Goal: Task Accomplishment & Management: Complete application form

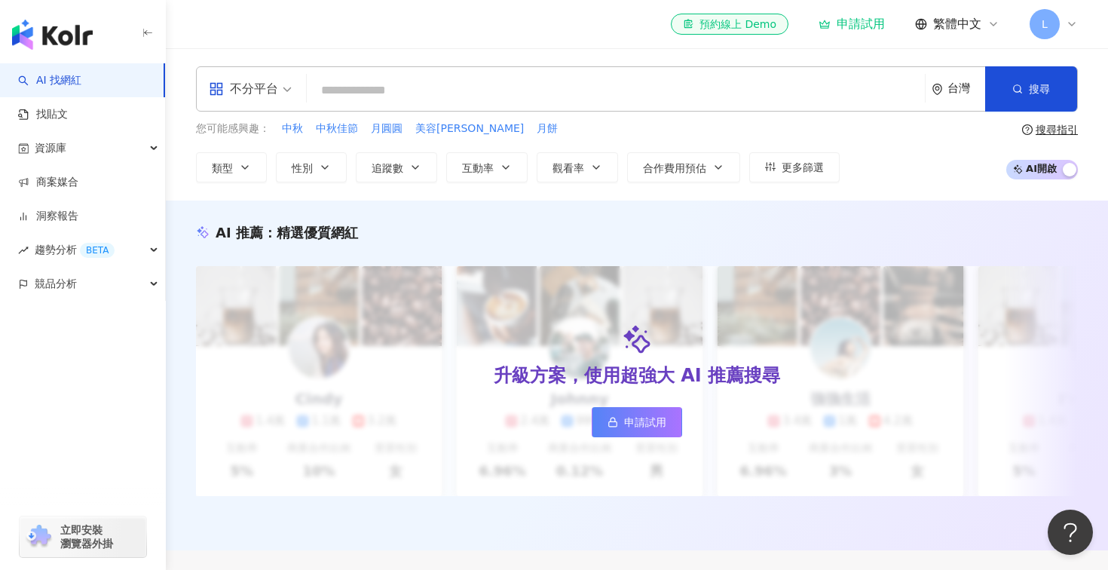
click at [1049, 19] on span "L" at bounding box center [1044, 24] width 30 height 30
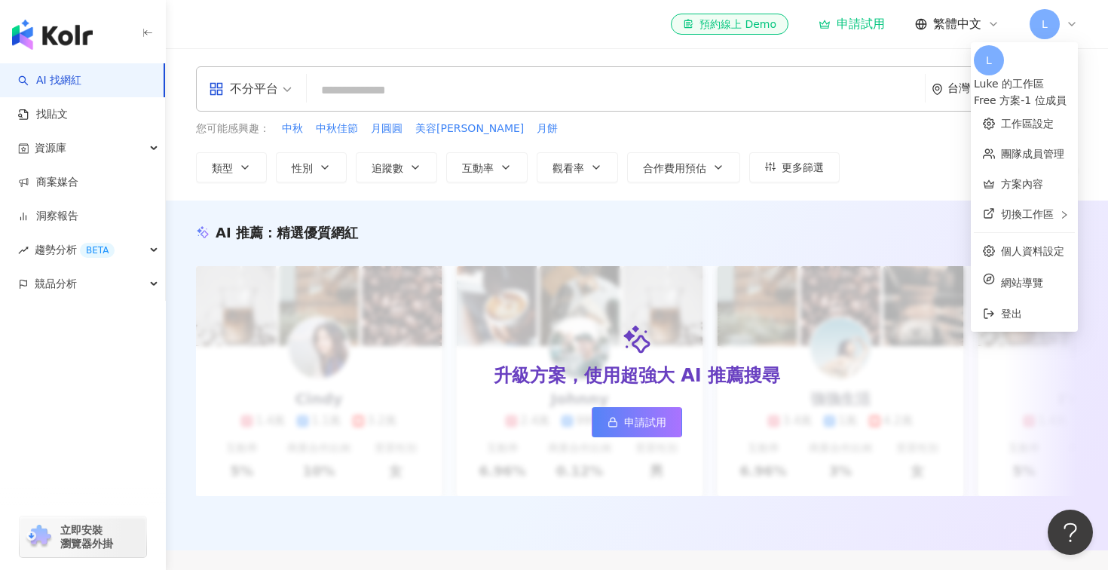
click at [1022, 92] on div "Free 方案 - 1 位成員" at bounding box center [1024, 100] width 101 height 17
click at [1008, 75] on div "Luke 的工作區" at bounding box center [1024, 83] width 101 height 17
click at [974, 69] on span "L" at bounding box center [989, 60] width 30 height 30
click at [1026, 75] on div "Luke 的工作區 Free 方案 - 1 位成員" at bounding box center [1024, 91] width 101 height 33
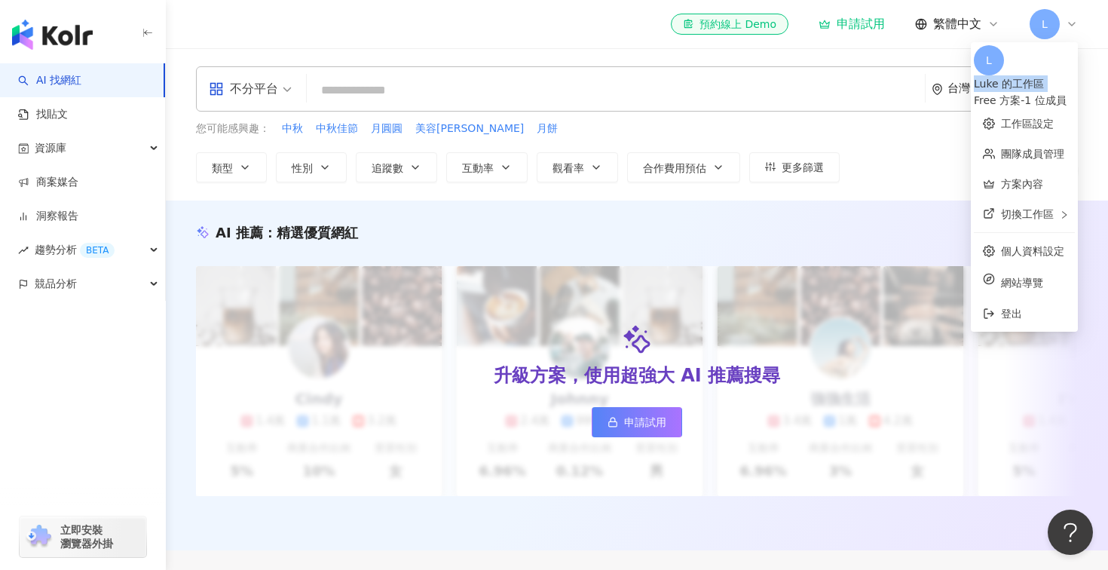
click at [1026, 75] on div "Luke 的工作區 Free 方案 - 1 位成員" at bounding box center [1024, 91] width 101 height 33
click at [1001, 245] on link "個人資料設定" at bounding box center [1032, 251] width 63 height 12
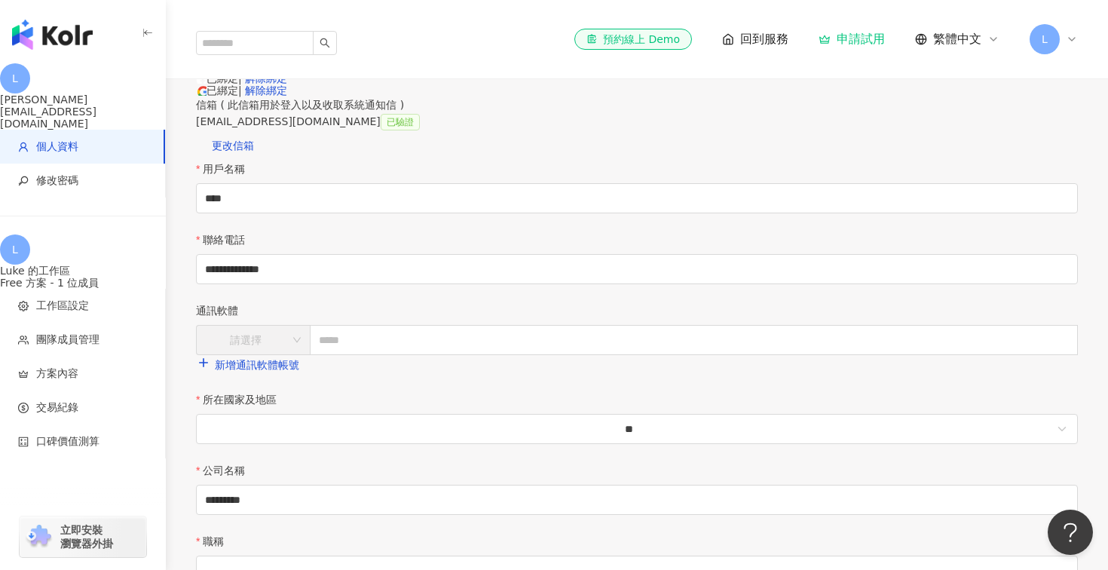
click at [1068, 31] on div "L" at bounding box center [1053, 39] width 48 height 30
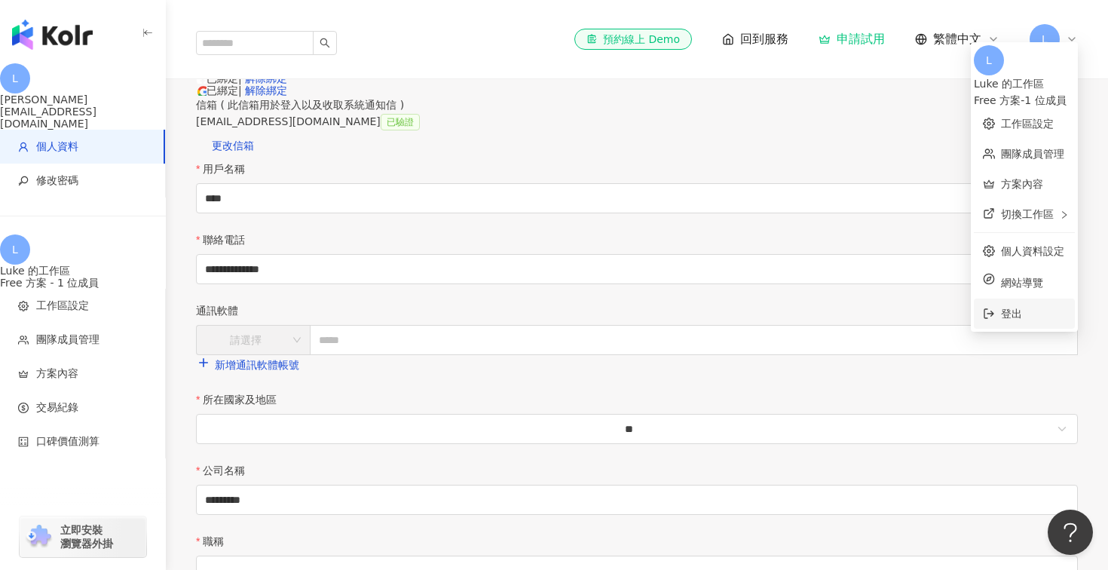
drag, startPoint x: 1000, startPoint y: 283, endPoint x: 1000, endPoint y: 293, distance: 10.6
click at [1000, 293] on ul "L Luke 的工作區 Free 方案 - 1 位成員 工作區設定 團隊成員管理 方案內容 切換工作區 個人資料設定 網站導覽 登出" at bounding box center [1024, 186] width 107 height 289
click at [1001, 305] on span "登出" at bounding box center [1033, 313] width 65 height 17
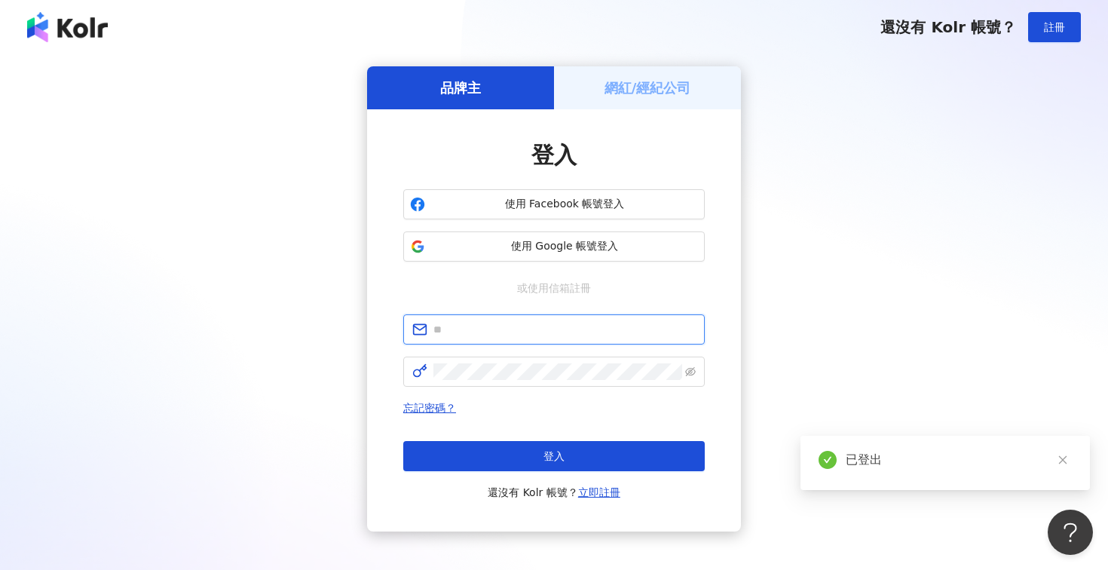
click at [570, 335] on input "text" at bounding box center [564, 329] width 262 height 17
type input "*"
type input "**********"
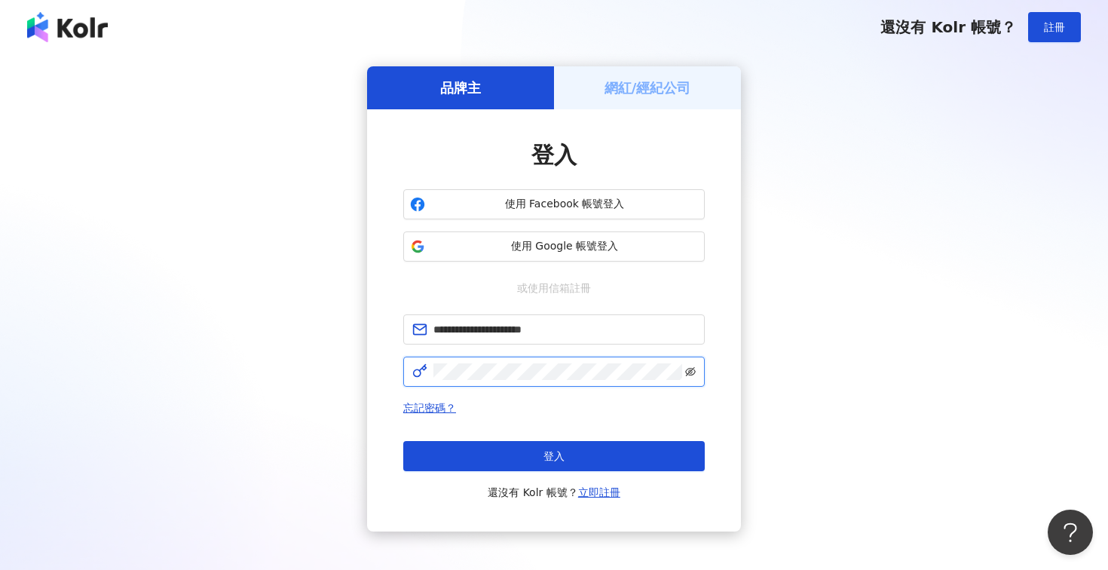
click at [688, 369] on icon "eye-invisible" at bounding box center [690, 371] width 11 height 11
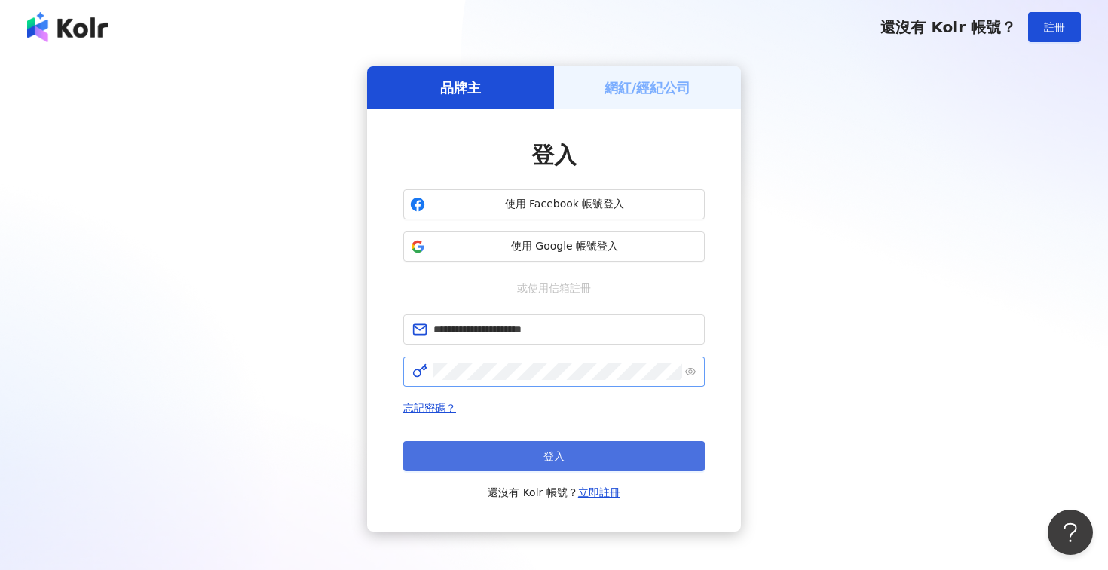
click at [475, 460] on button "登入" at bounding box center [553, 456] width 301 height 30
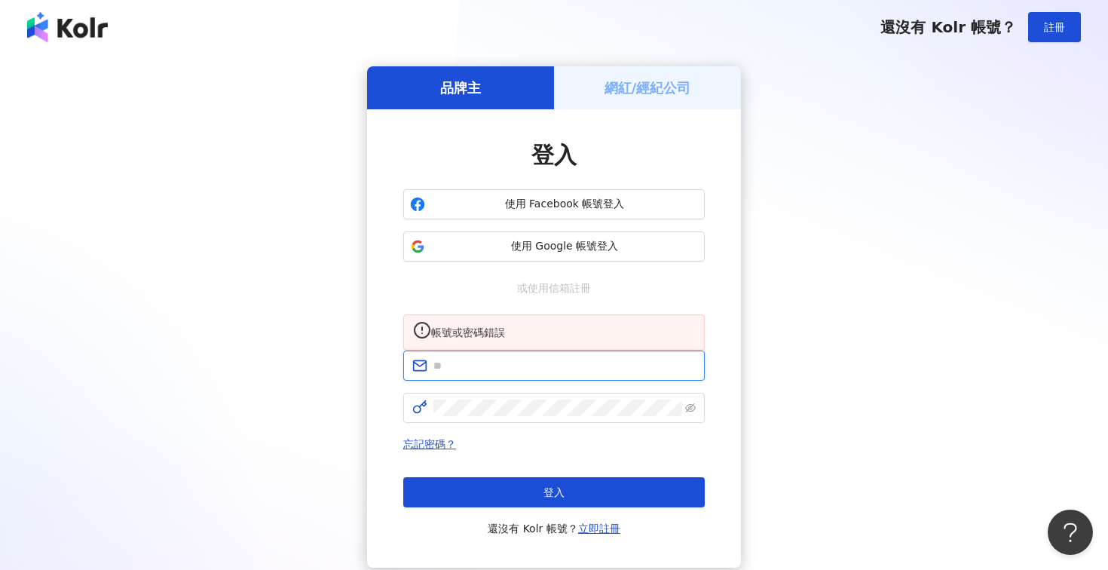
click at [552, 374] on input "text" at bounding box center [564, 365] width 262 height 17
click at [836, 430] on div "品牌主 網紅/經紀公司 登入 使用 Facebook 帳號登入 使用 Google 帳號登入 或使用信箱註冊 帳號或密碼錯誤 忘記密碼？ 登入 還沒有 Kol…" at bounding box center [554, 316] width 1072 height 501
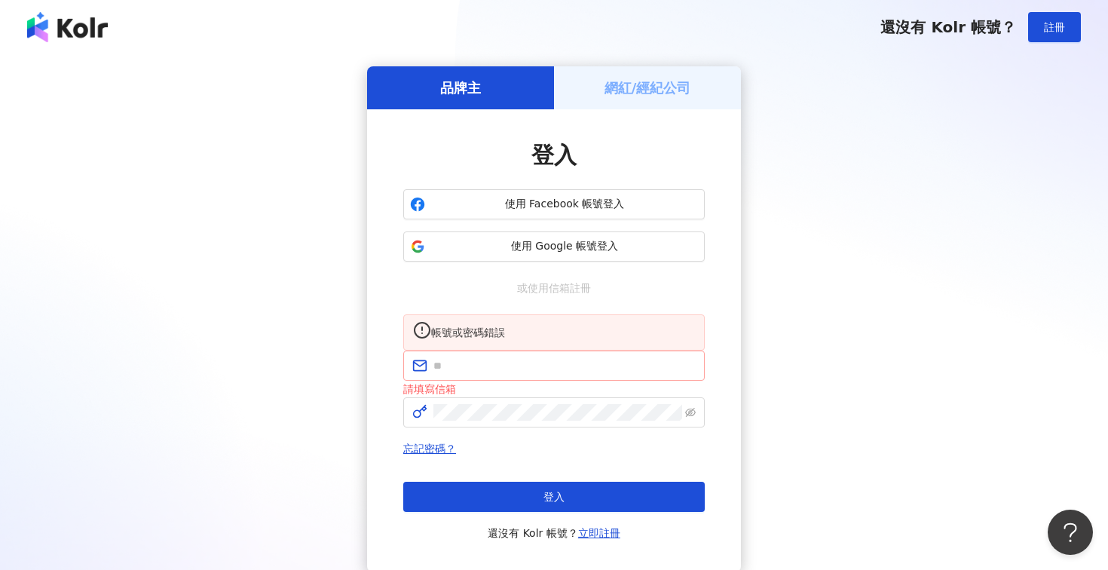
scroll to position [133, 0]
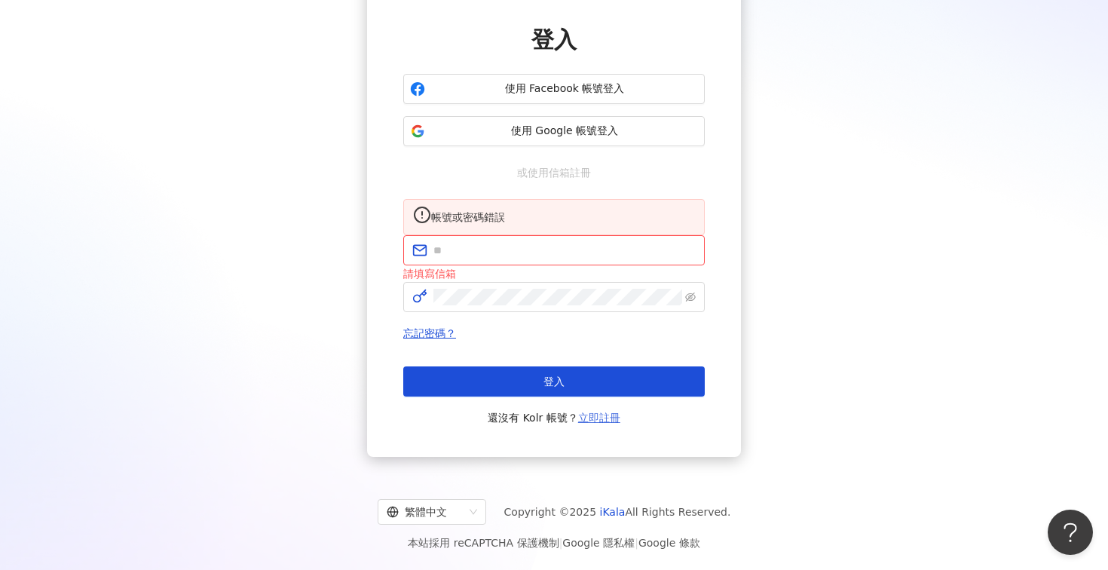
click at [603, 414] on link "立即註冊" at bounding box center [599, 417] width 42 height 12
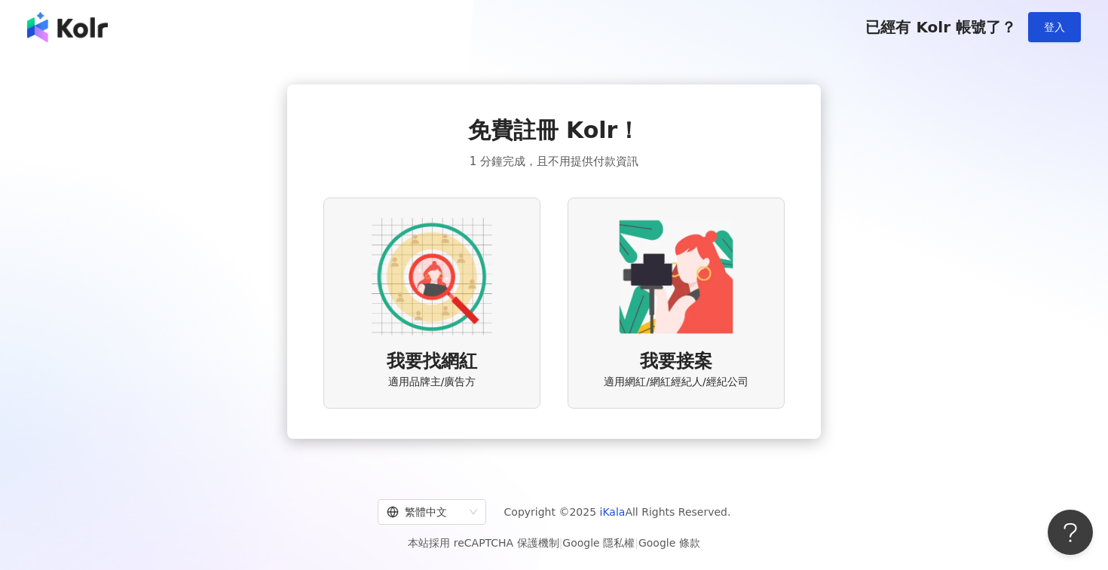
click at [501, 315] on div "我要找網紅 適用品牌主/廣告方" at bounding box center [431, 302] width 217 height 210
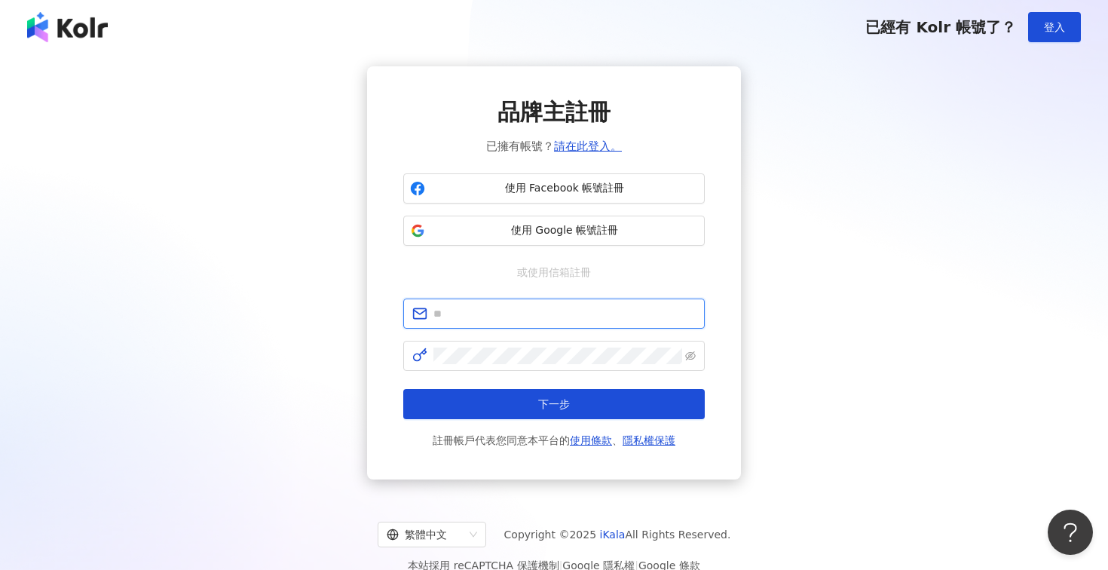
click at [552, 311] on input "text" at bounding box center [564, 313] width 262 height 17
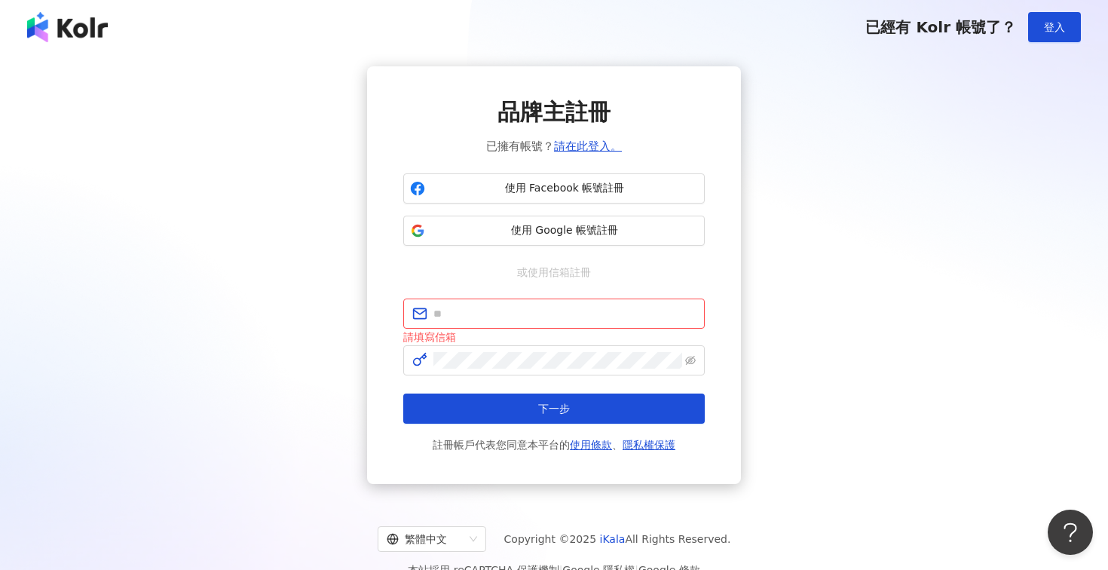
click at [803, 406] on div "品牌主註冊 已擁有帳號？ 請在此登入。 使用 Facebook 帳號註冊 使用 Google 帳號註冊 或使用信箱註冊 請填寫信箱 下一步 註冊帳戶代表您同意…" at bounding box center [554, 274] width 1072 height 417
click at [499, 305] on input "text" at bounding box center [564, 313] width 262 height 17
type input "**********"
click at [495, 369] on span at bounding box center [553, 360] width 301 height 30
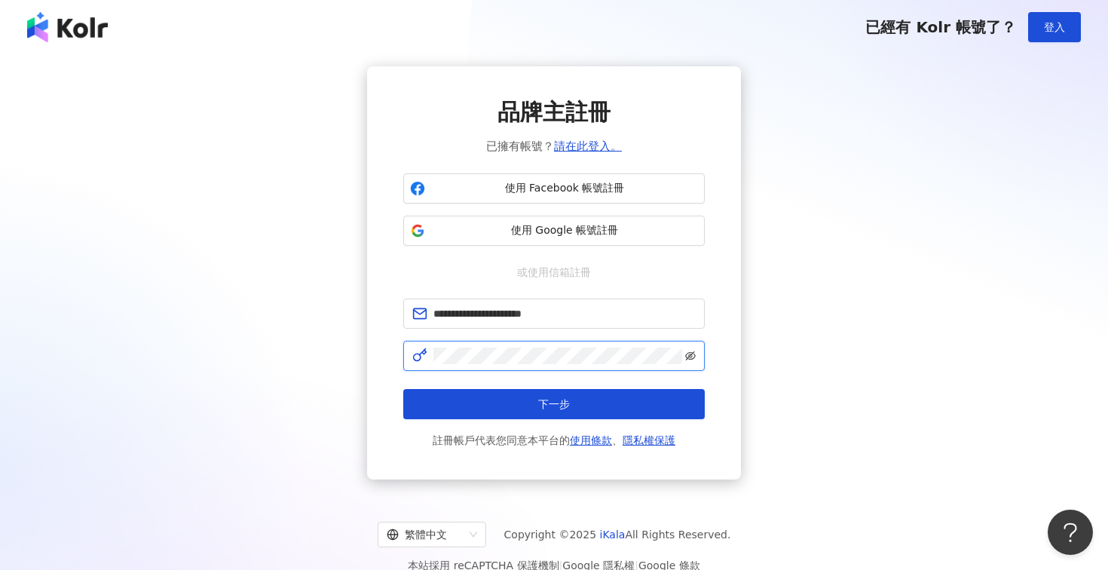
click at [694, 356] on icon "eye-invisible" at bounding box center [690, 355] width 11 height 9
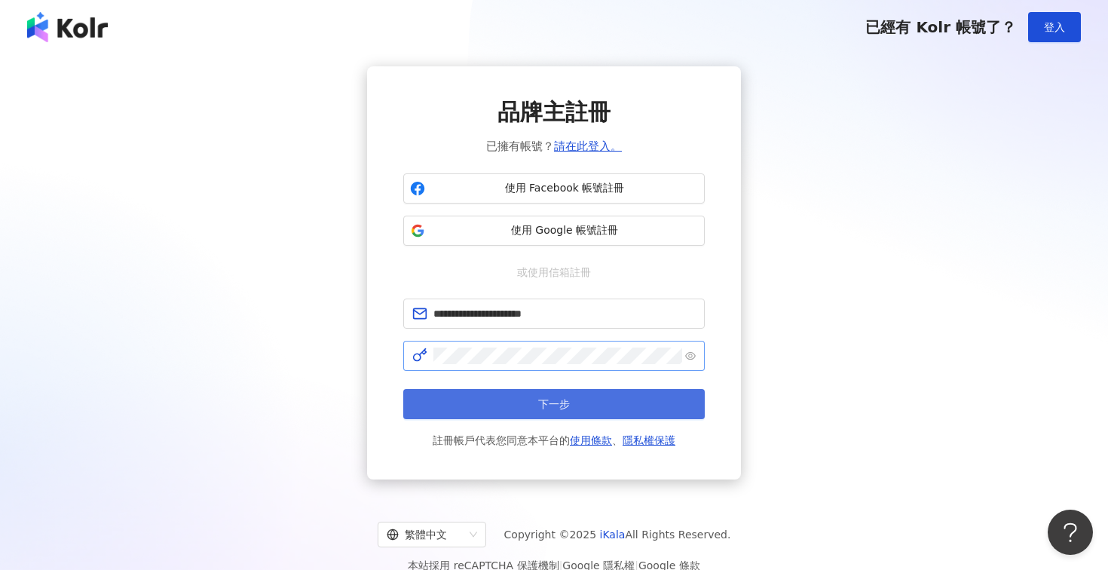
click at [488, 413] on button "下一步" at bounding box center [553, 404] width 301 height 30
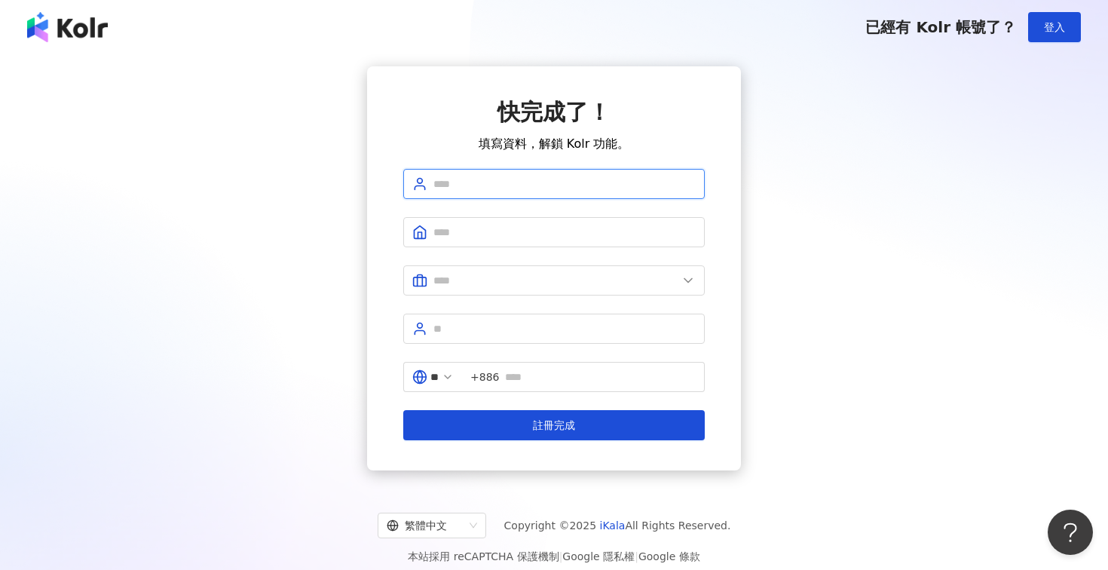
click at [482, 188] on input "text" at bounding box center [564, 184] width 262 height 17
type input "****"
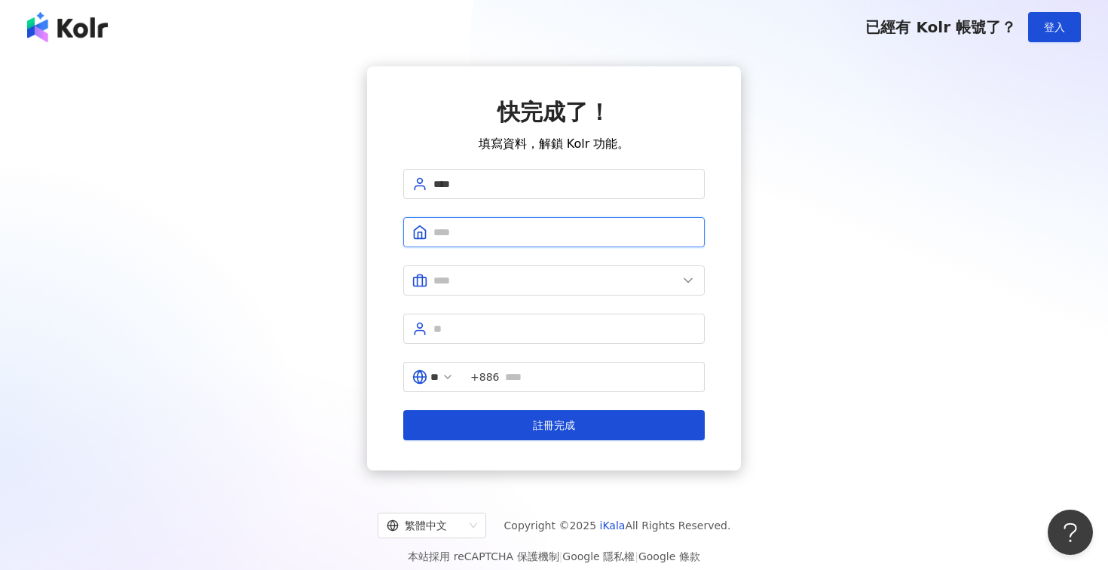
click at [525, 228] on input "text" at bounding box center [564, 232] width 262 height 17
type input "*********"
click at [534, 265] on span at bounding box center [553, 280] width 301 height 30
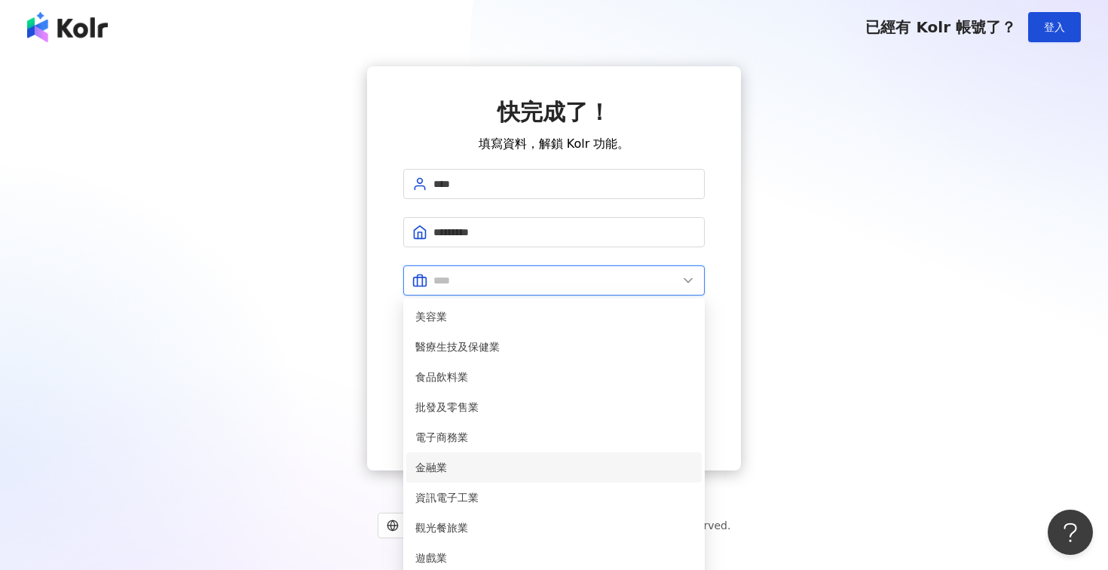
scroll to position [307, 0]
type input "**"
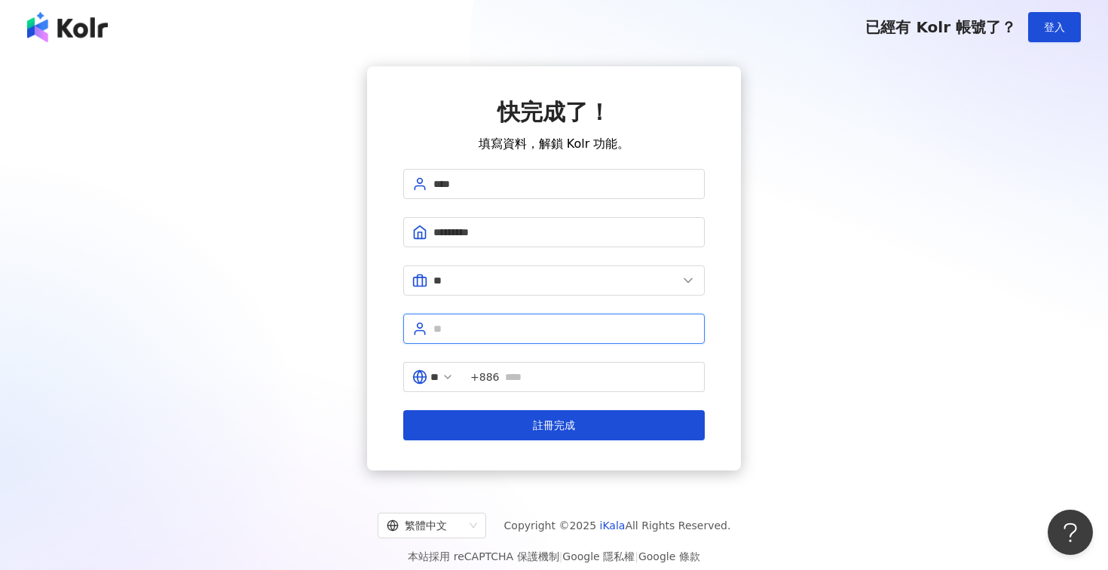
click at [526, 320] on input "text" at bounding box center [564, 328] width 262 height 17
type input "*******"
click at [566, 369] on input "text" at bounding box center [600, 377] width 191 height 17
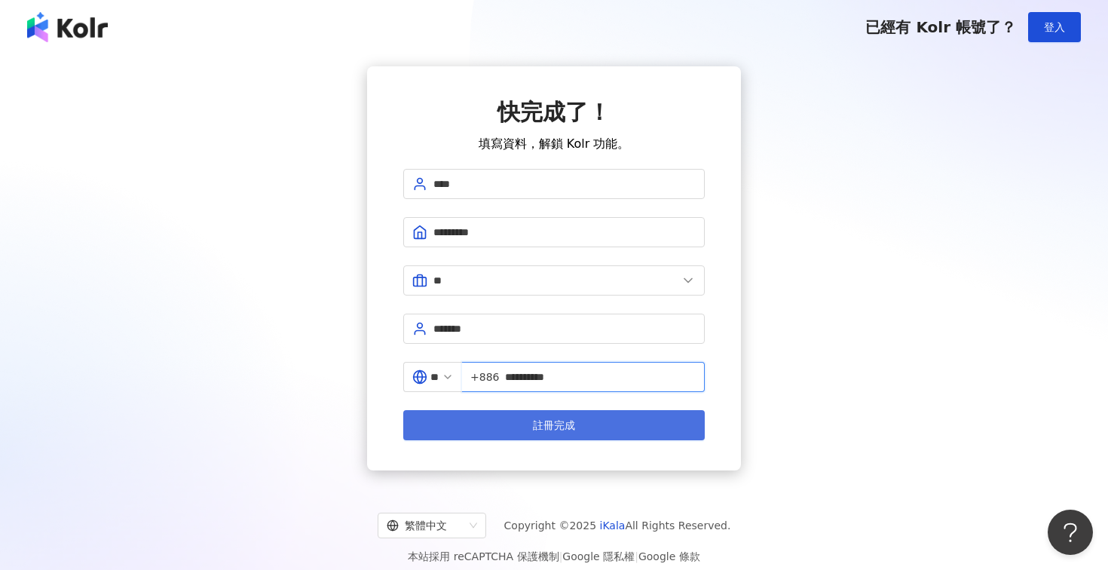
type input "**********"
click at [540, 419] on span "註冊完成" at bounding box center [554, 425] width 42 height 12
